Goal: Task Accomplishment & Management: Use online tool/utility

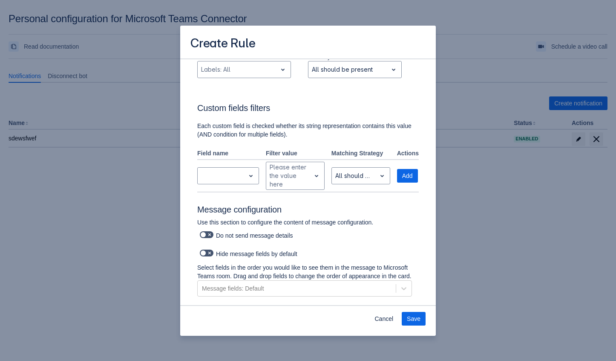
scroll to position [247, 0]
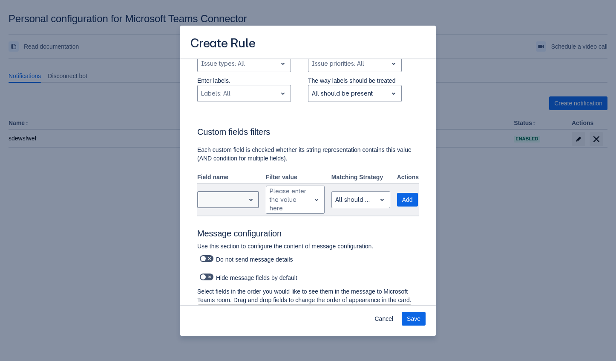
click at [225, 202] on div at bounding box center [221, 199] width 40 height 10
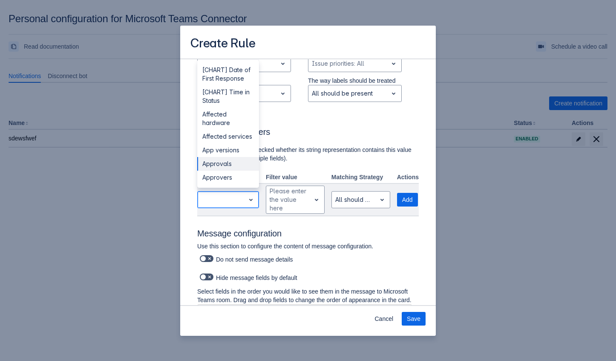
click at [228, 157] on div "Approvals" at bounding box center [228, 164] width 62 height 14
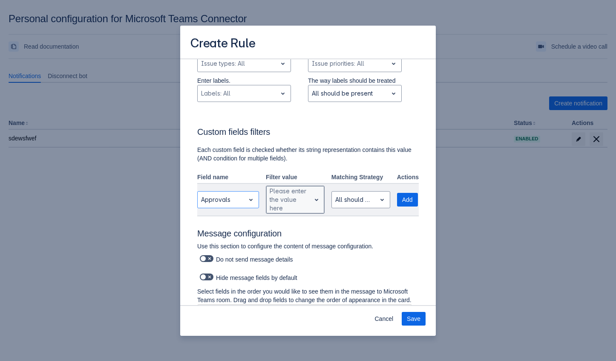
click at [292, 202] on div at bounding box center [289, 199] width 38 height 10
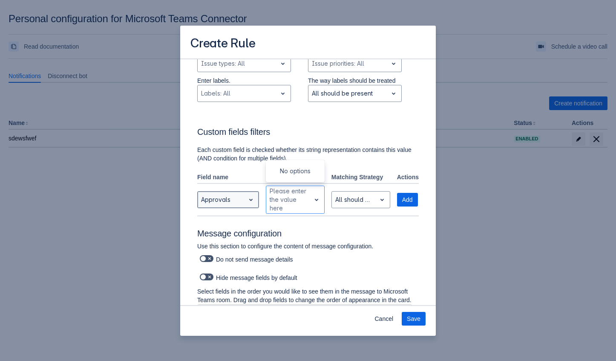
click at [243, 194] on div "Approvals" at bounding box center [221, 200] width 47 height 14
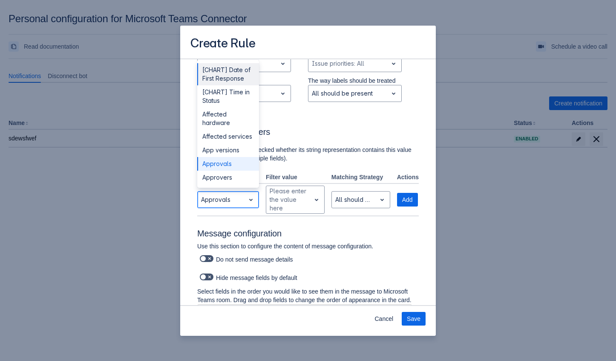
click at [243, 194] on div "Approvals" at bounding box center [221, 200] width 47 height 14
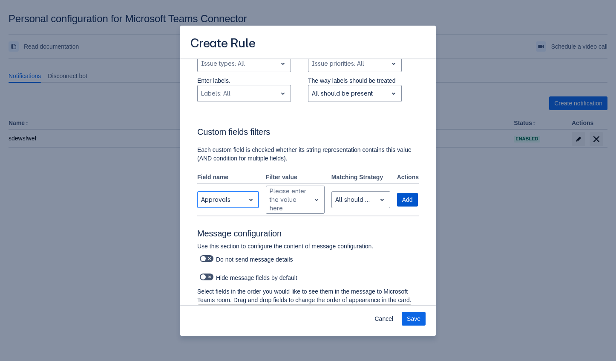
click at [404, 198] on span "Add" at bounding box center [407, 200] width 11 height 14
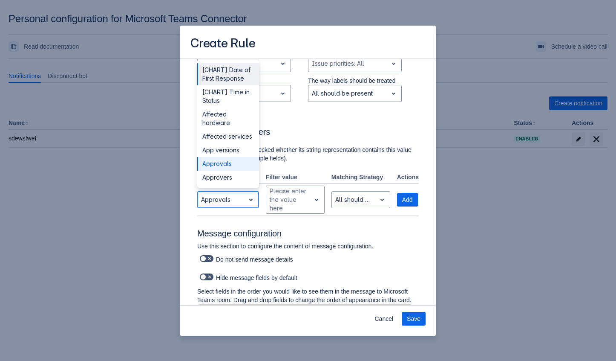
click at [257, 196] on div at bounding box center [251, 199] width 12 height 15
click at [221, 115] on div "Affected hardware" at bounding box center [228, 118] width 62 height 22
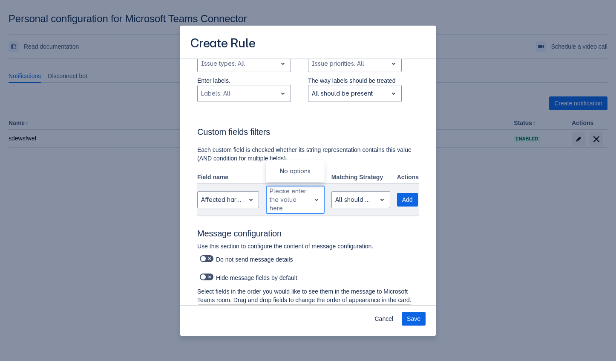
click at [307, 199] on div "Please enter the value here" at bounding box center [288, 199] width 44 height 27
type input "1"
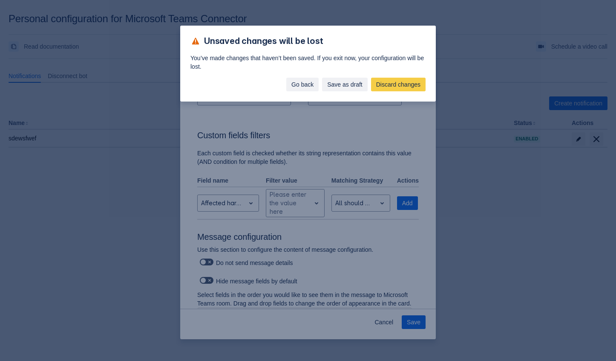
click at [305, 87] on span "Go back" at bounding box center [303, 85] width 22 height 14
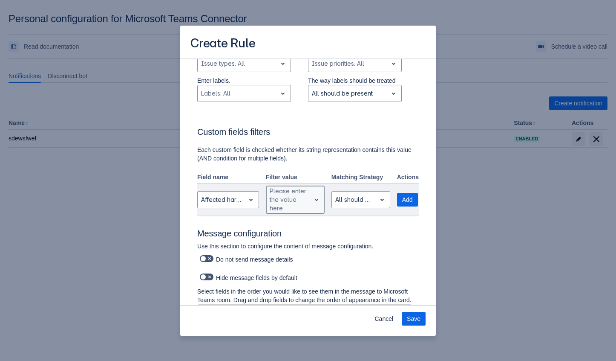
click at [304, 192] on div "Please enter the value here" at bounding box center [289, 200] width 38 height 26
type input "1"
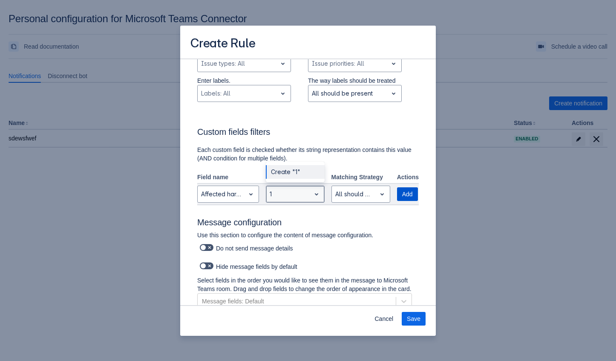
click at [404, 192] on span "Add" at bounding box center [407, 194] width 11 height 14
click at [289, 165] on div "Create "1"" at bounding box center [295, 172] width 58 height 14
click at [412, 191] on span "Add" at bounding box center [407, 194] width 11 height 14
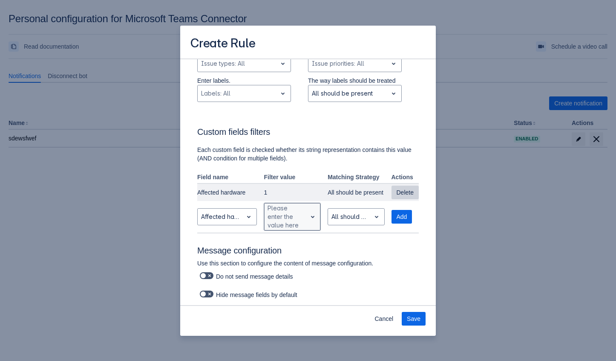
click at [402, 195] on span "Delete" at bounding box center [405, 192] width 17 height 14
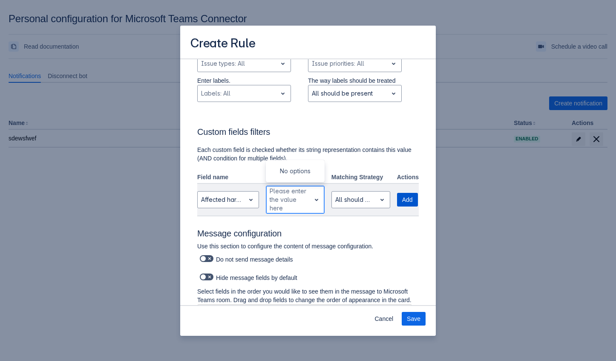
click at [406, 201] on span "Add" at bounding box center [407, 200] width 11 height 14
